Goal: Task Accomplishment & Management: Manage account settings

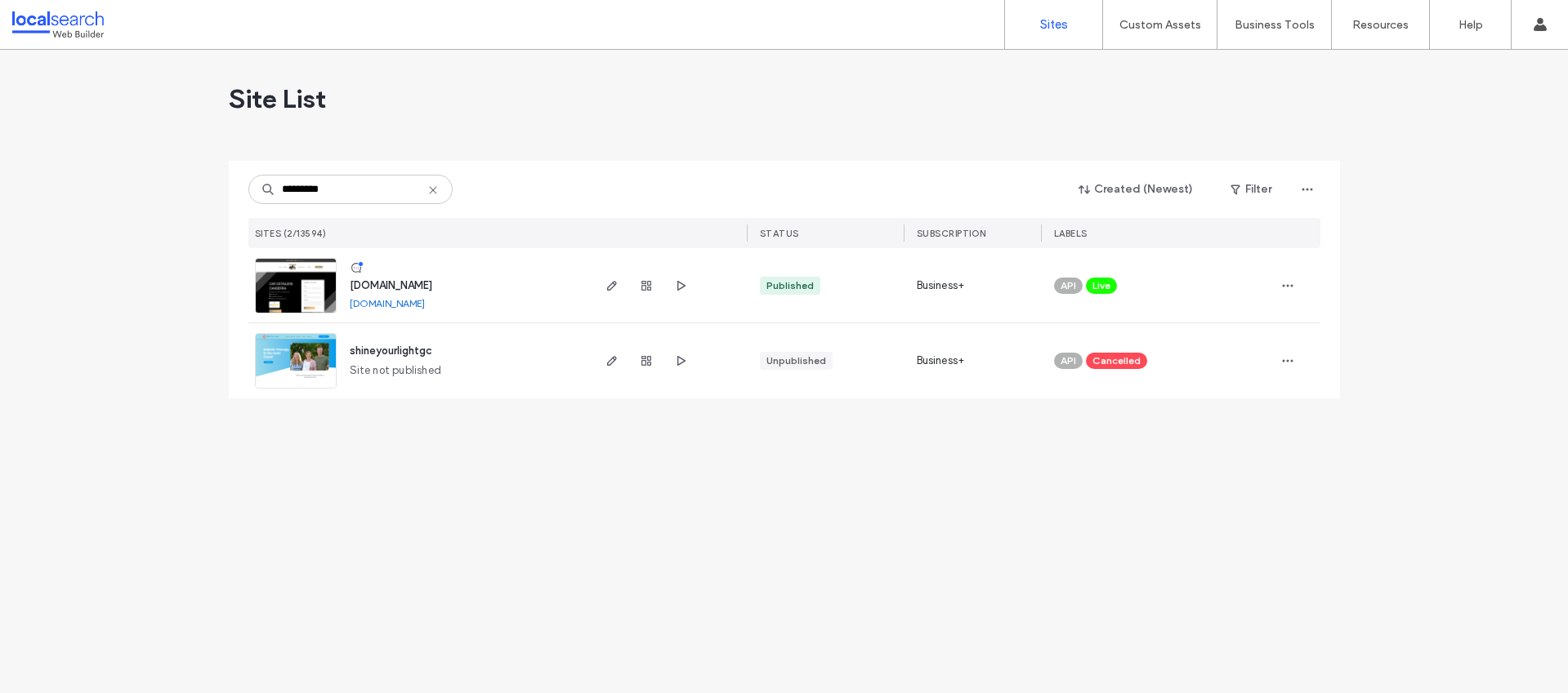
type input "*********"
click at [412, 283] on span "www.shineyourride.au" at bounding box center [390, 285] width 82 height 12
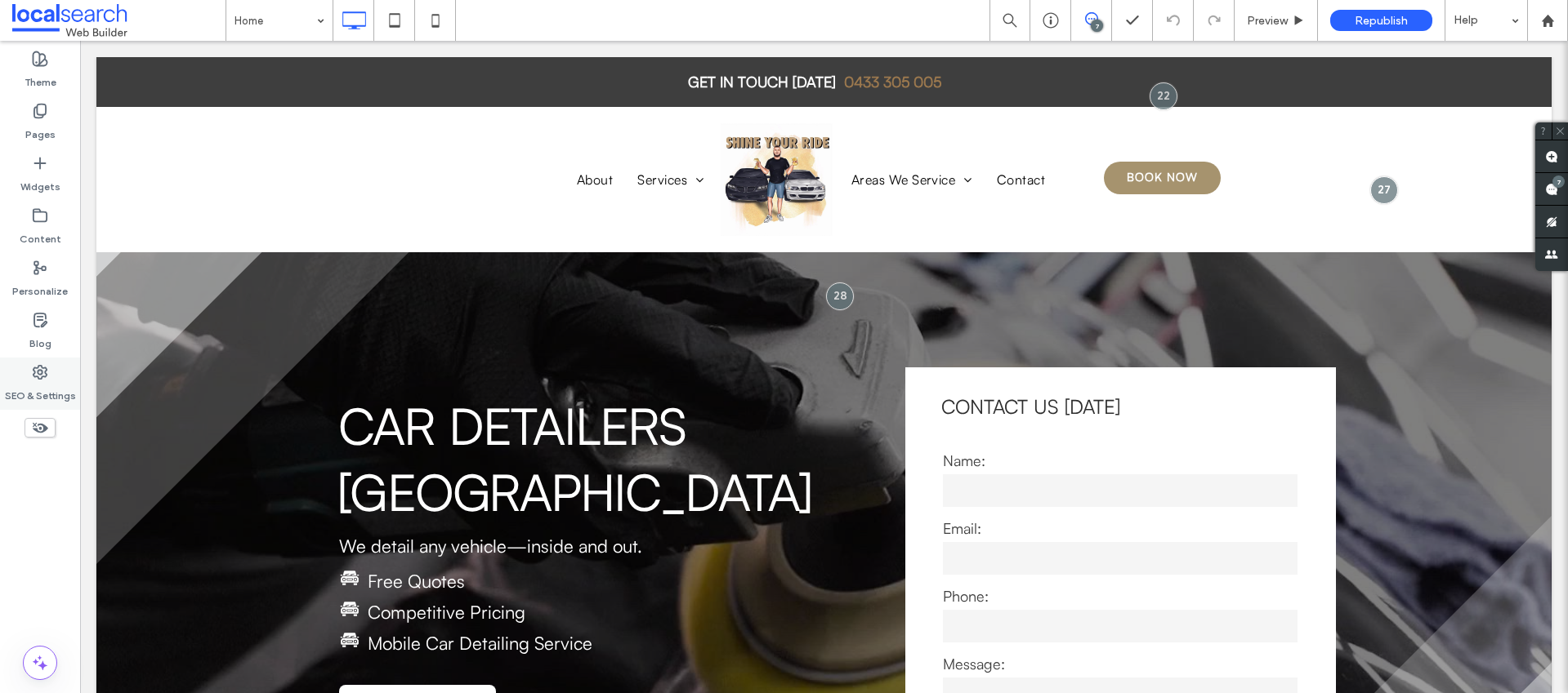
click at [44, 368] on use at bounding box center [40, 372] width 13 height 13
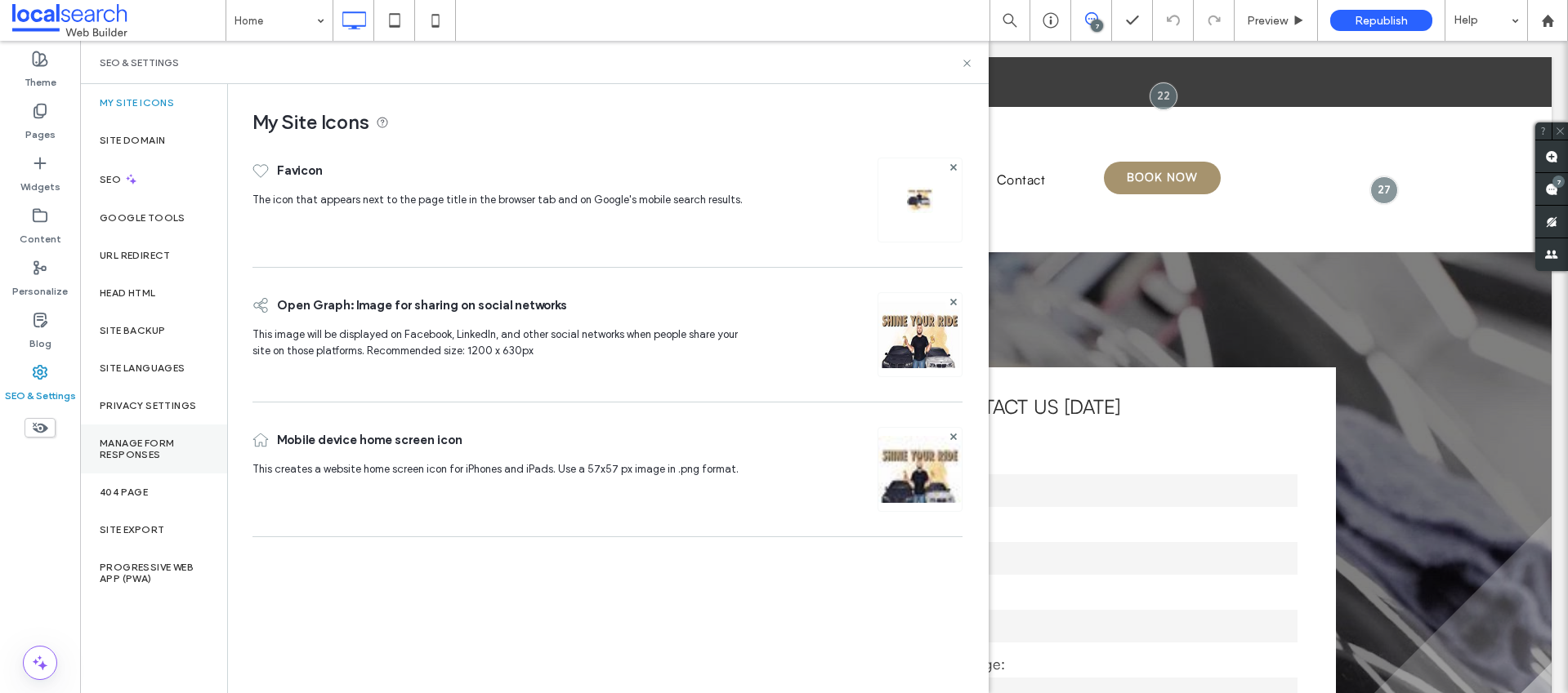
click at [149, 444] on label "Manage Form Responses" at bounding box center [153, 449] width 107 height 23
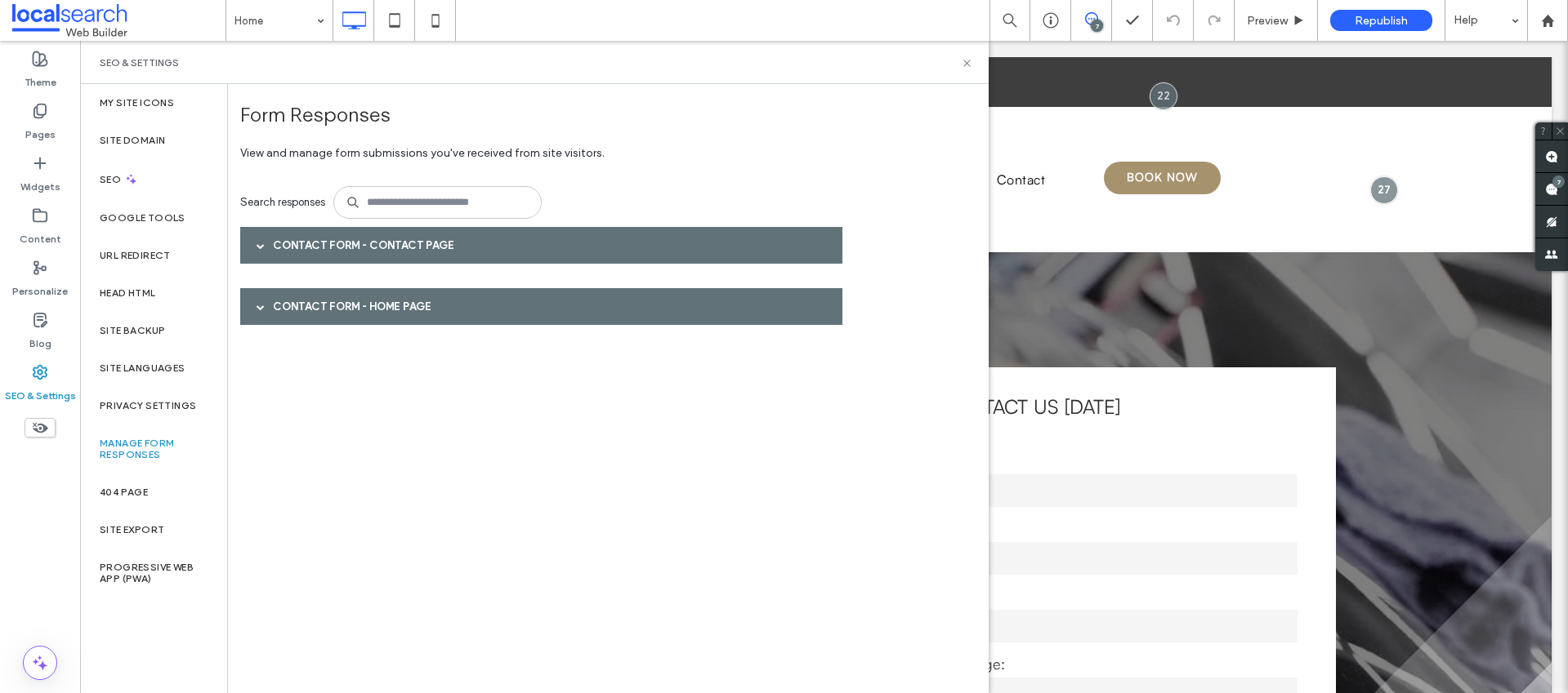
click at [296, 250] on div "Contact Form - Contact page" at bounding box center [541, 245] width 602 height 36
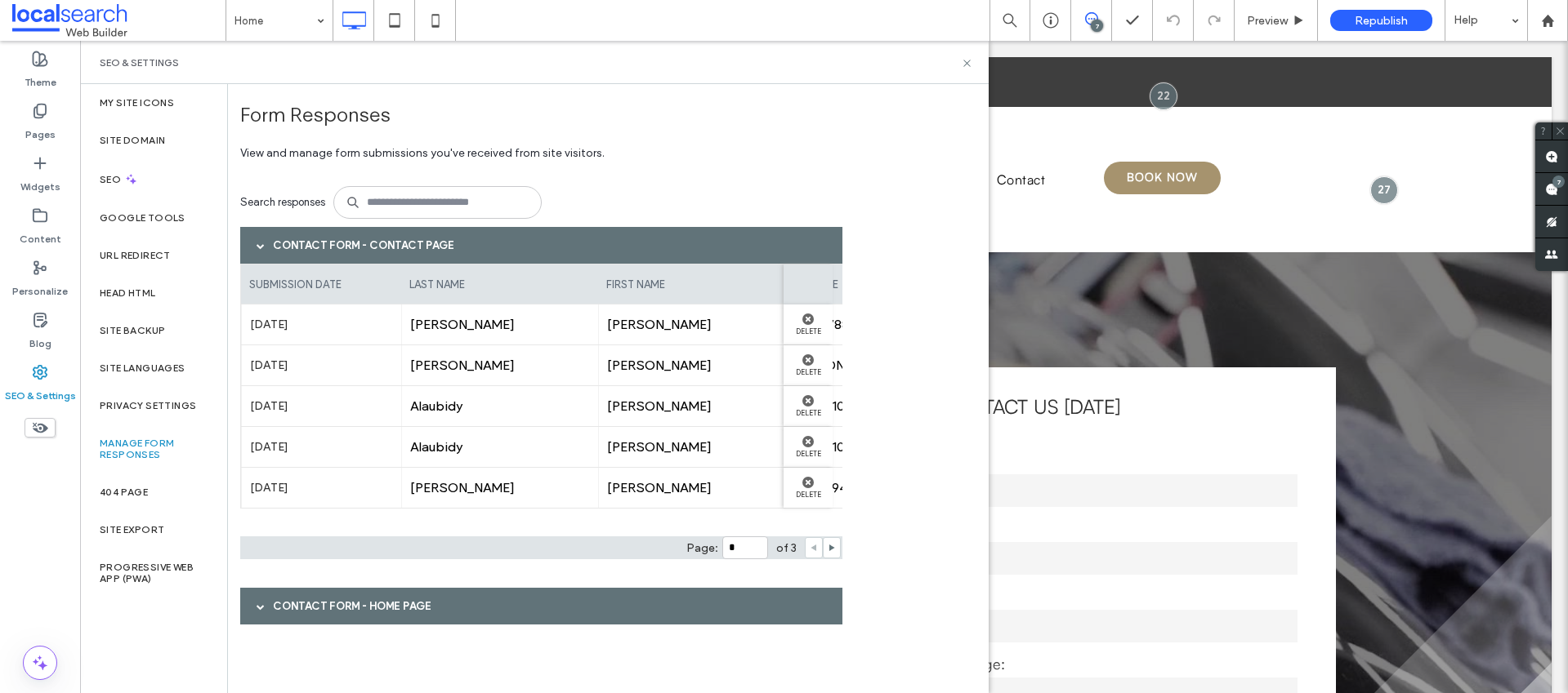
click at [400, 607] on div "Contact Form - HOME page" at bounding box center [541, 606] width 602 height 36
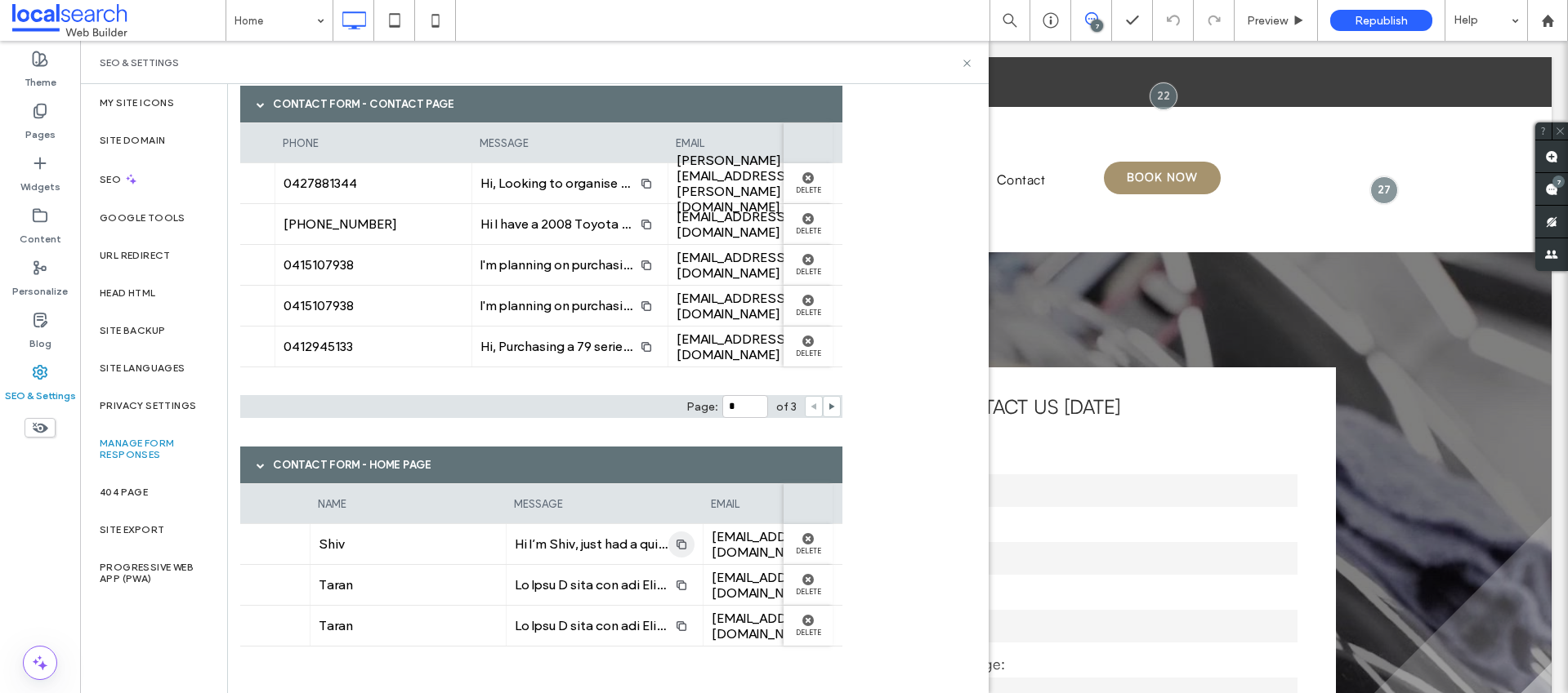
scroll to position [0, 290]
click at [683, 545] on use "button" at bounding box center [679, 543] width 10 height 10
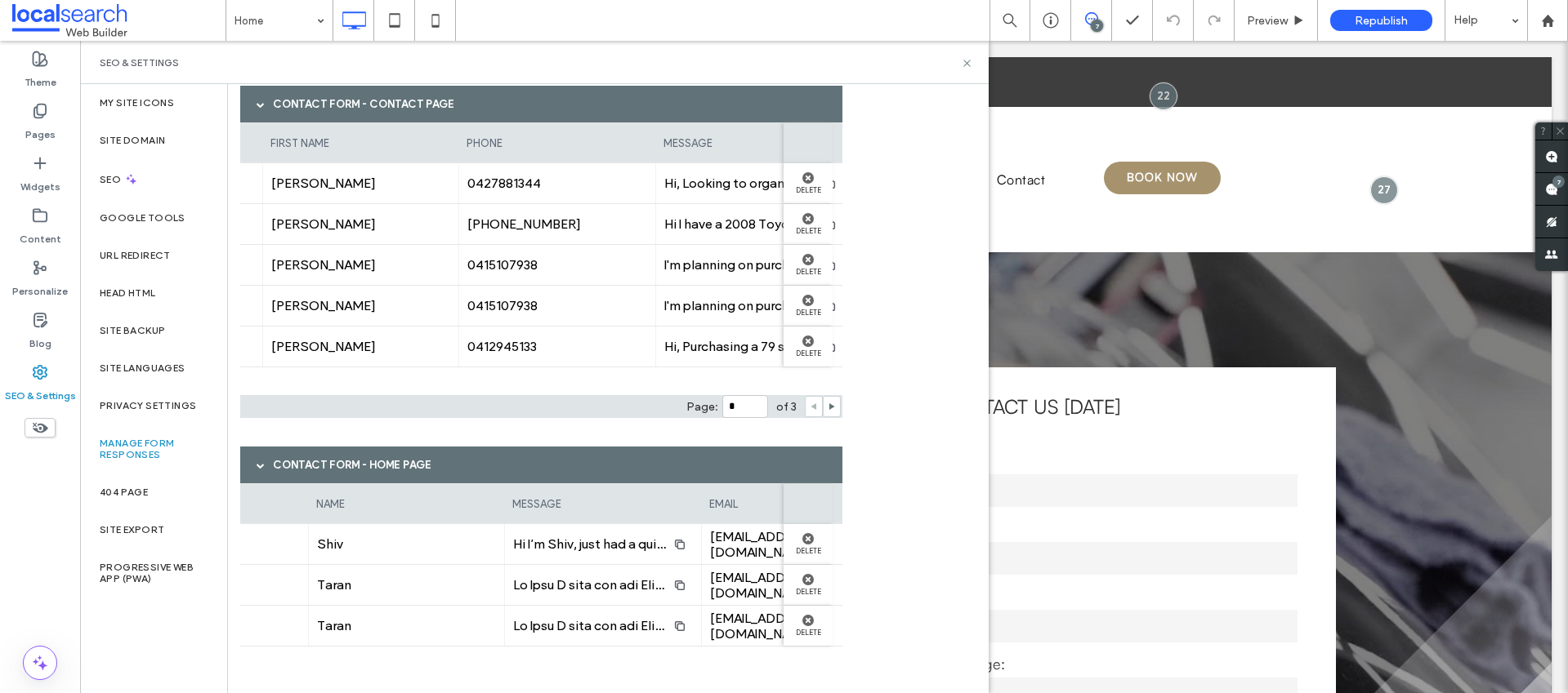
scroll to position [0, 0]
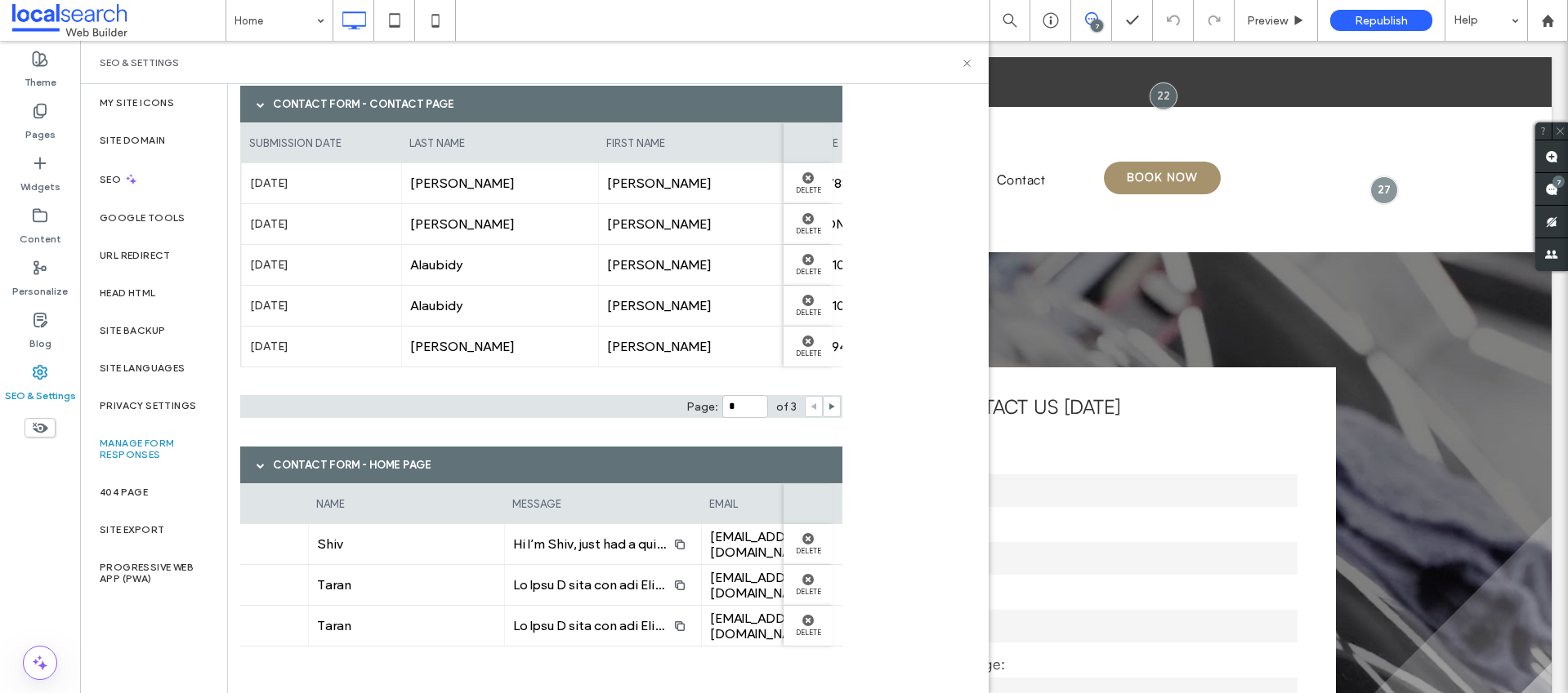
drag, startPoint x: 555, startPoint y: 651, endPoint x: 491, endPoint y: 651, distance: 64.0
click at [494, 651] on div "submission date phone name message email [DATE] 0451637382 Shiv Hi I’m Shiv, ju…" at bounding box center [541, 573] width 602 height 179
click at [470, 647] on div "submission date phone name message email [DATE] 0451637382 Shiv Hi I’m Shiv, ju…" at bounding box center [541, 573] width 602 height 179
click at [960, 60] on icon at bounding box center [966, 63] width 12 height 12
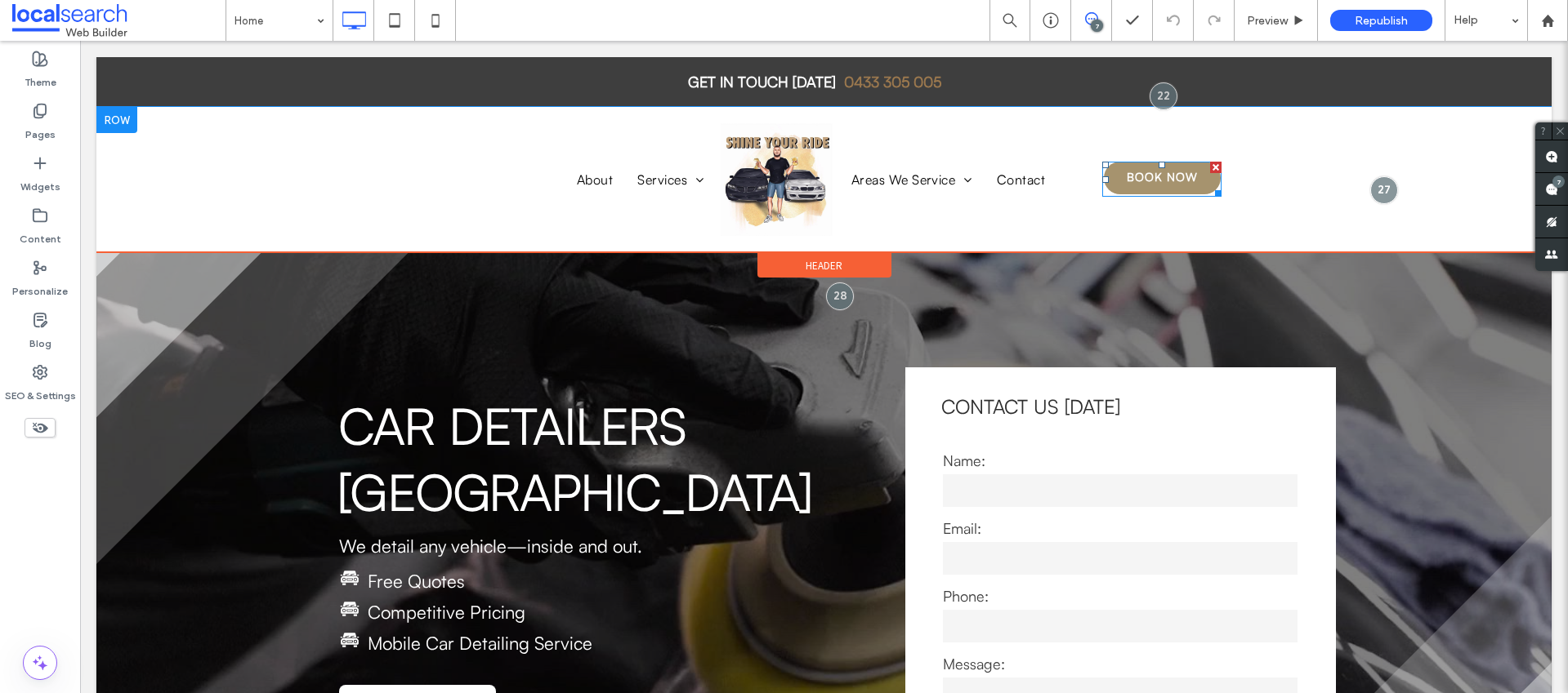
click at [1147, 172] on span at bounding box center [1162, 179] width 120 height 36
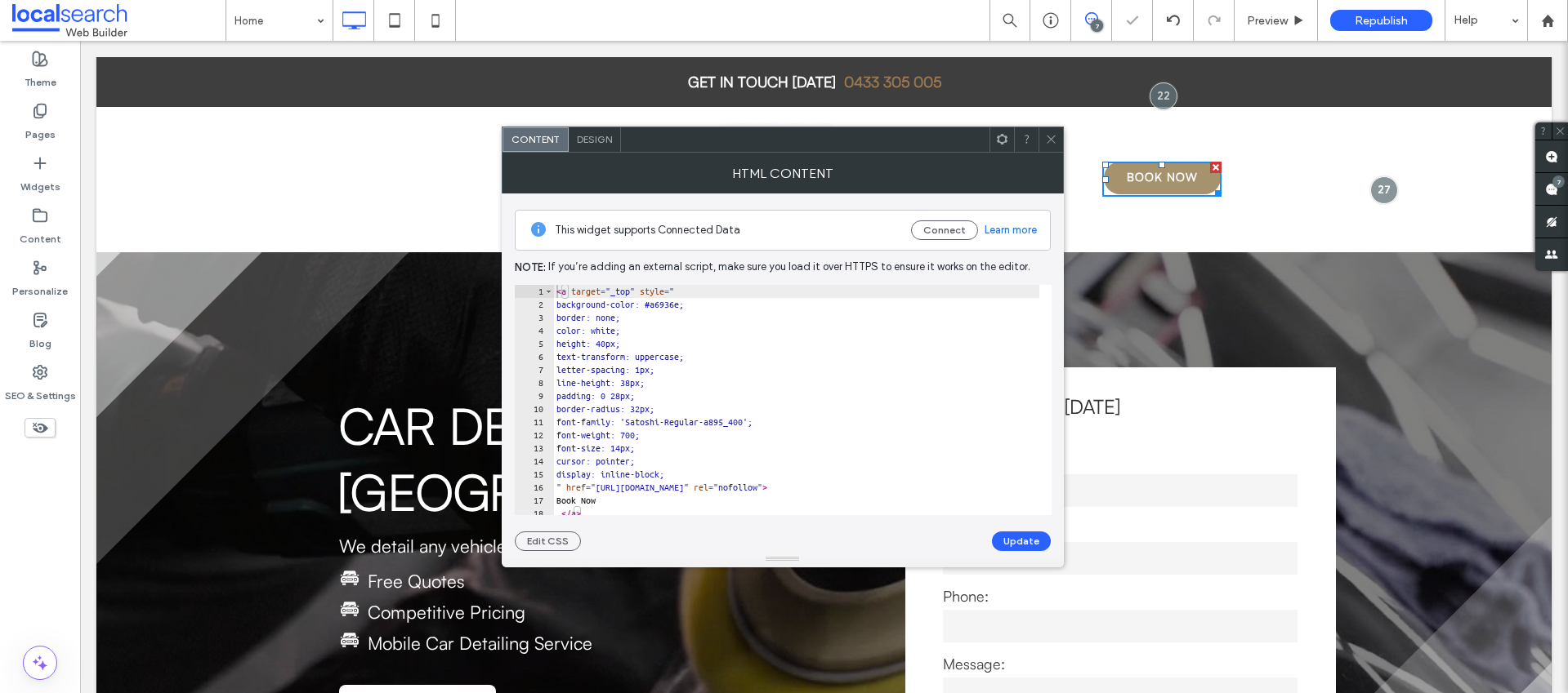
click at [1054, 136] on icon at bounding box center [1051, 139] width 12 height 12
